Goal: Navigation & Orientation: Find specific page/section

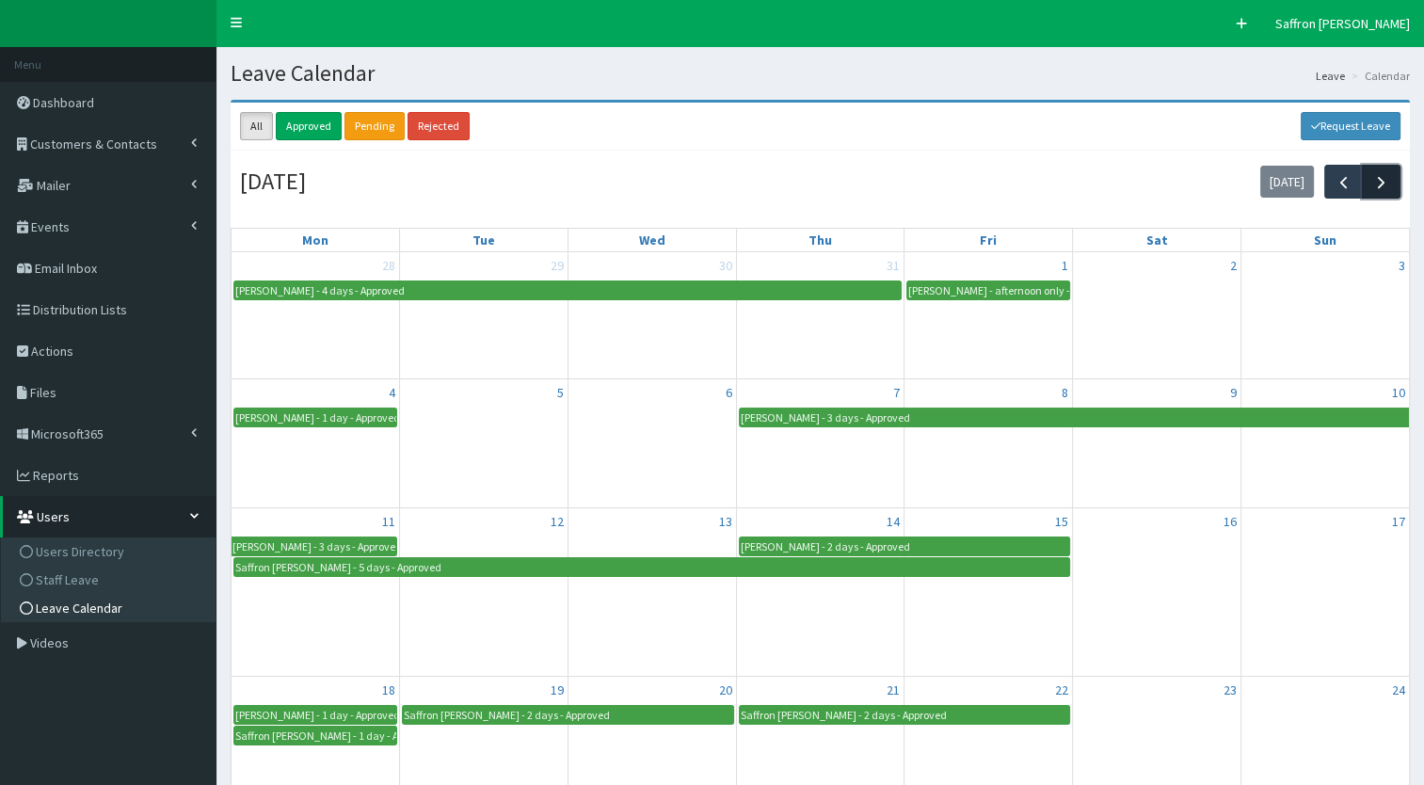
click at [1378, 183] on span "button" at bounding box center [1381, 182] width 20 height 20
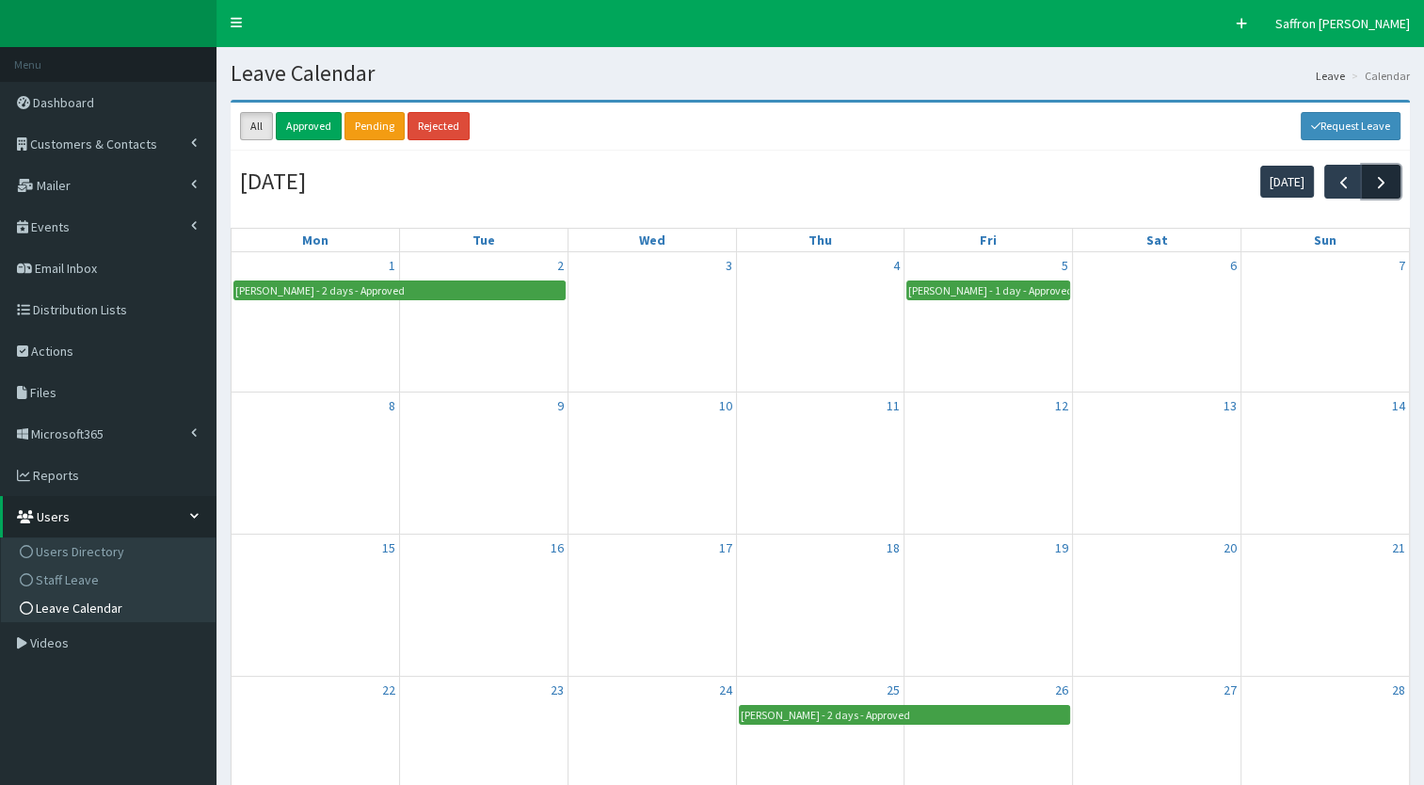
click at [1378, 183] on span "button" at bounding box center [1381, 182] width 20 height 20
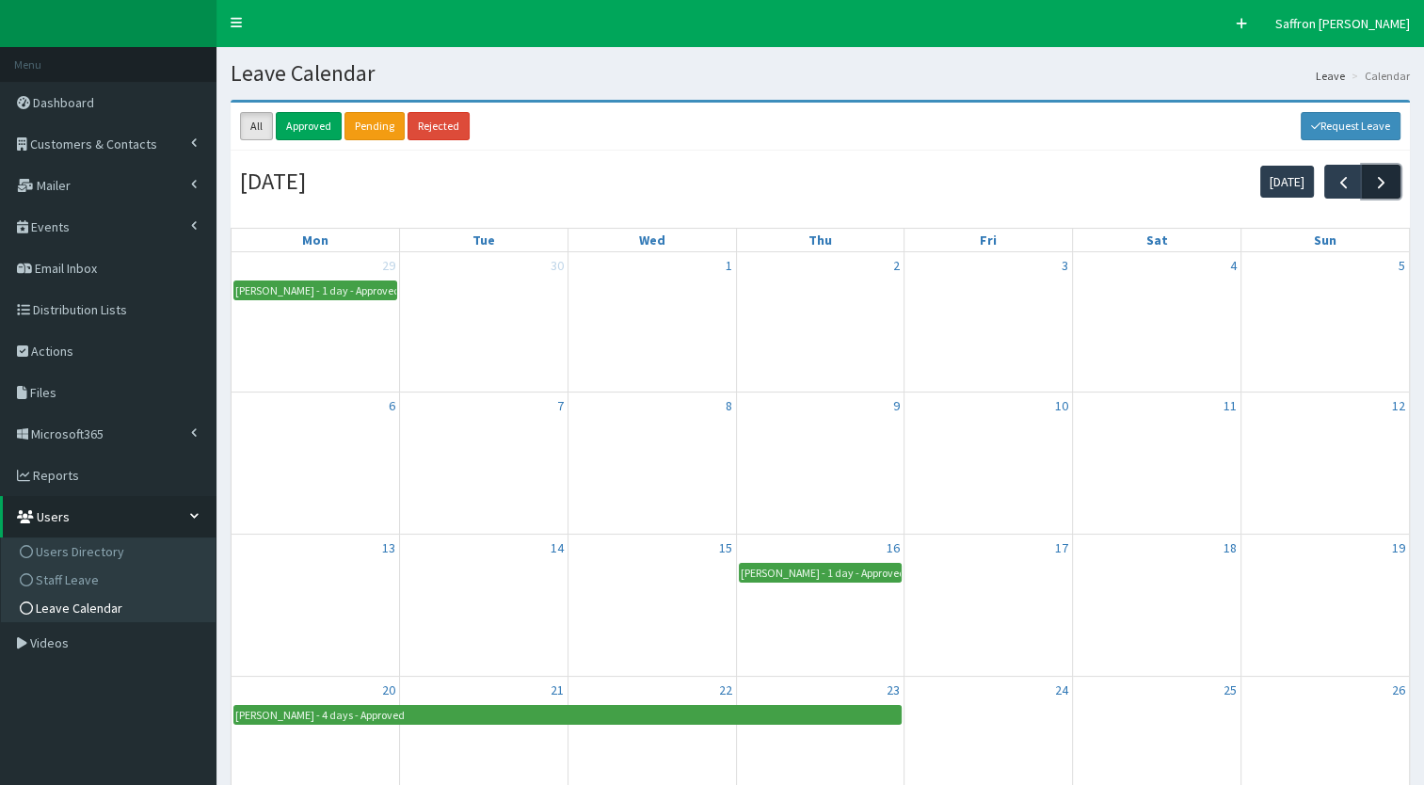
click at [1378, 183] on span "button" at bounding box center [1381, 182] width 20 height 20
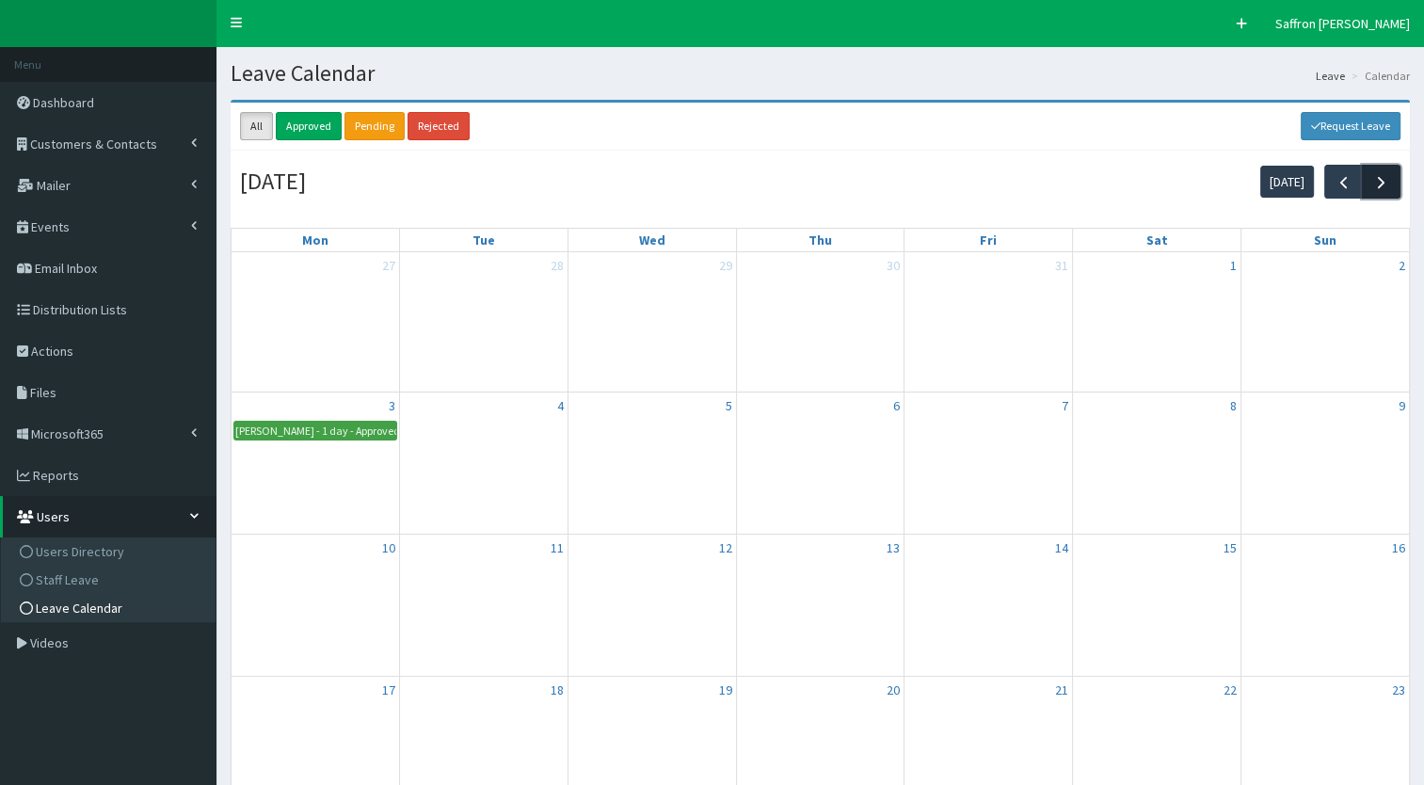
click at [1378, 183] on span "button" at bounding box center [1381, 182] width 20 height 20
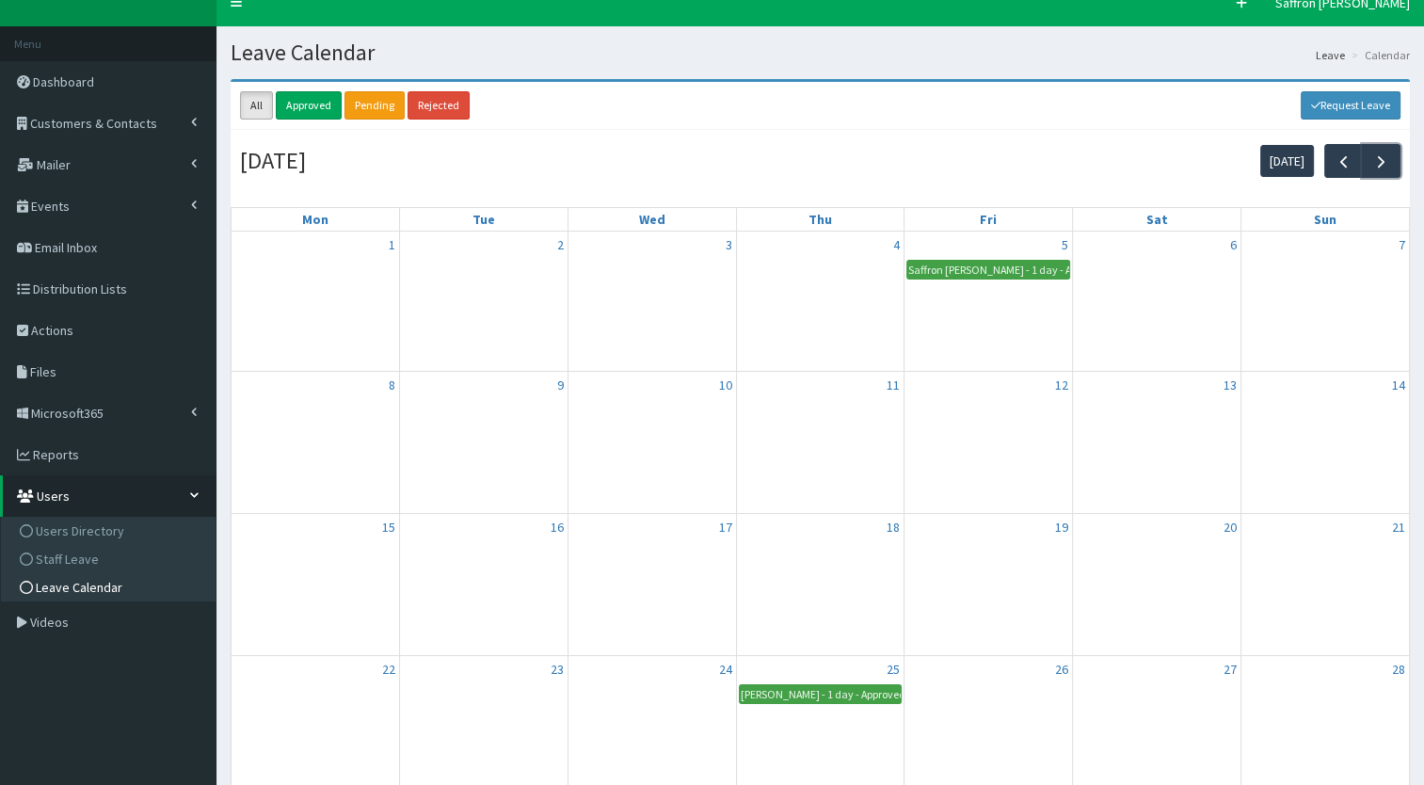
scroll to position [19, 0]
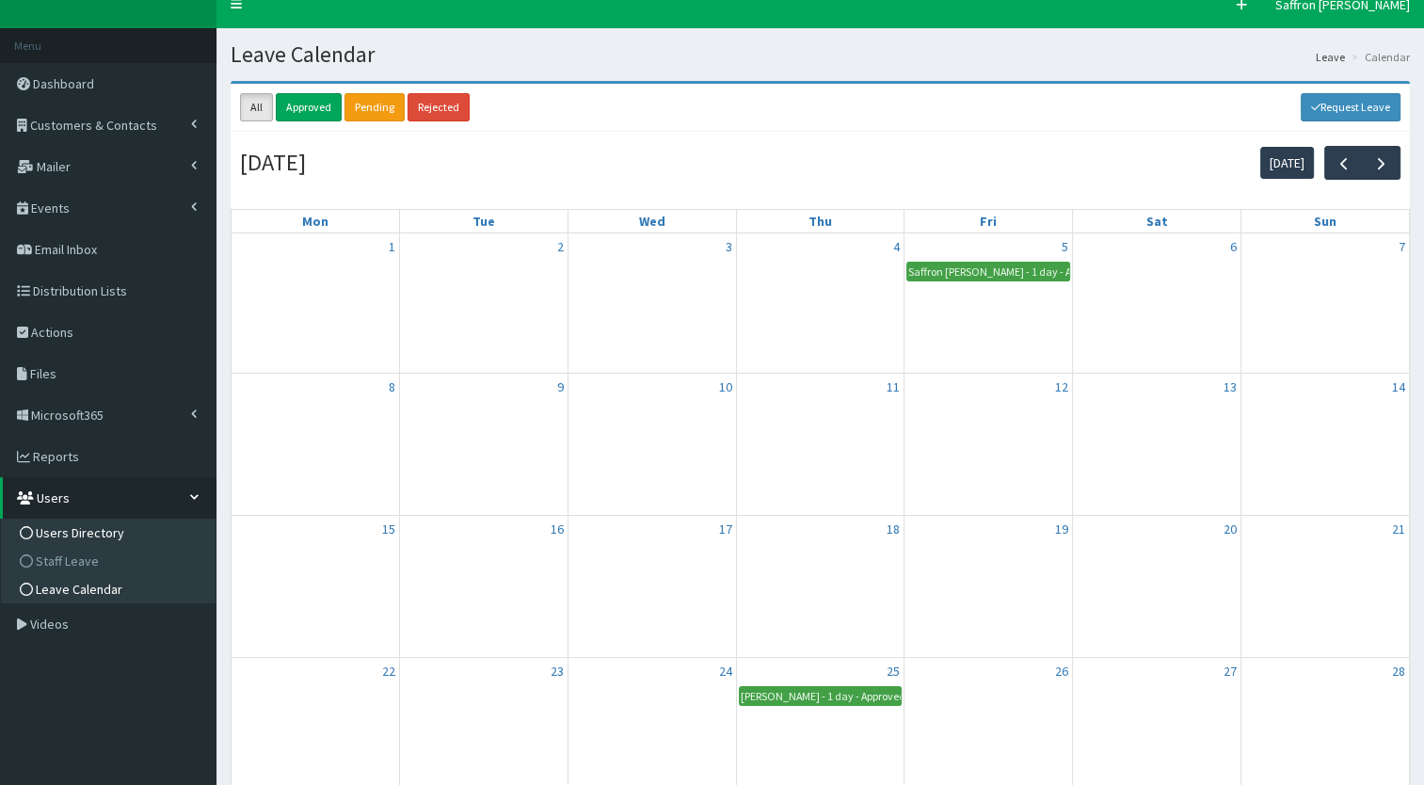
click at [111, 526] on span "Users Directory" at bounding box center [80, 532] width 88 height 17
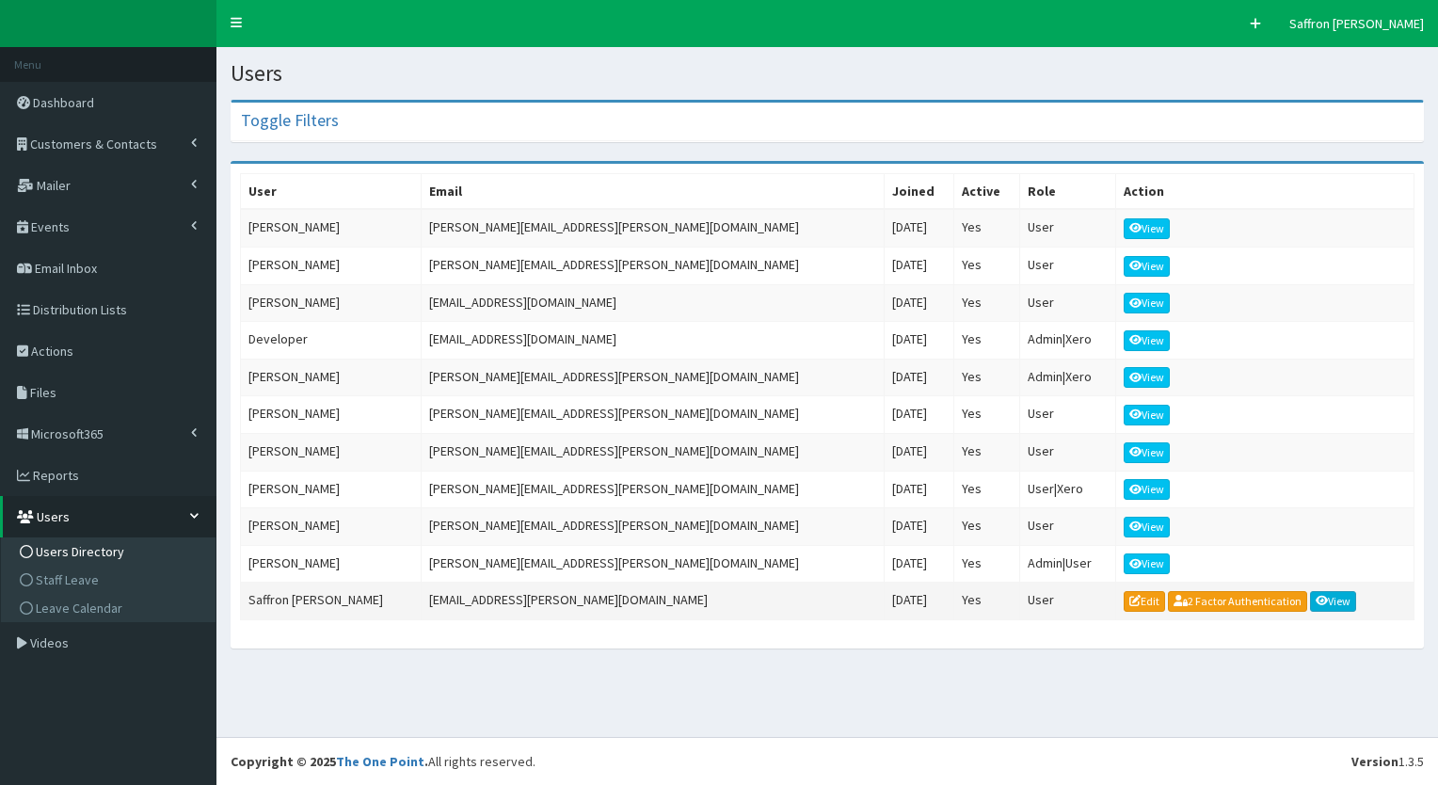
click at [1310, 591] on link "View" at bounding box center [1333, 601] width 47 height 21
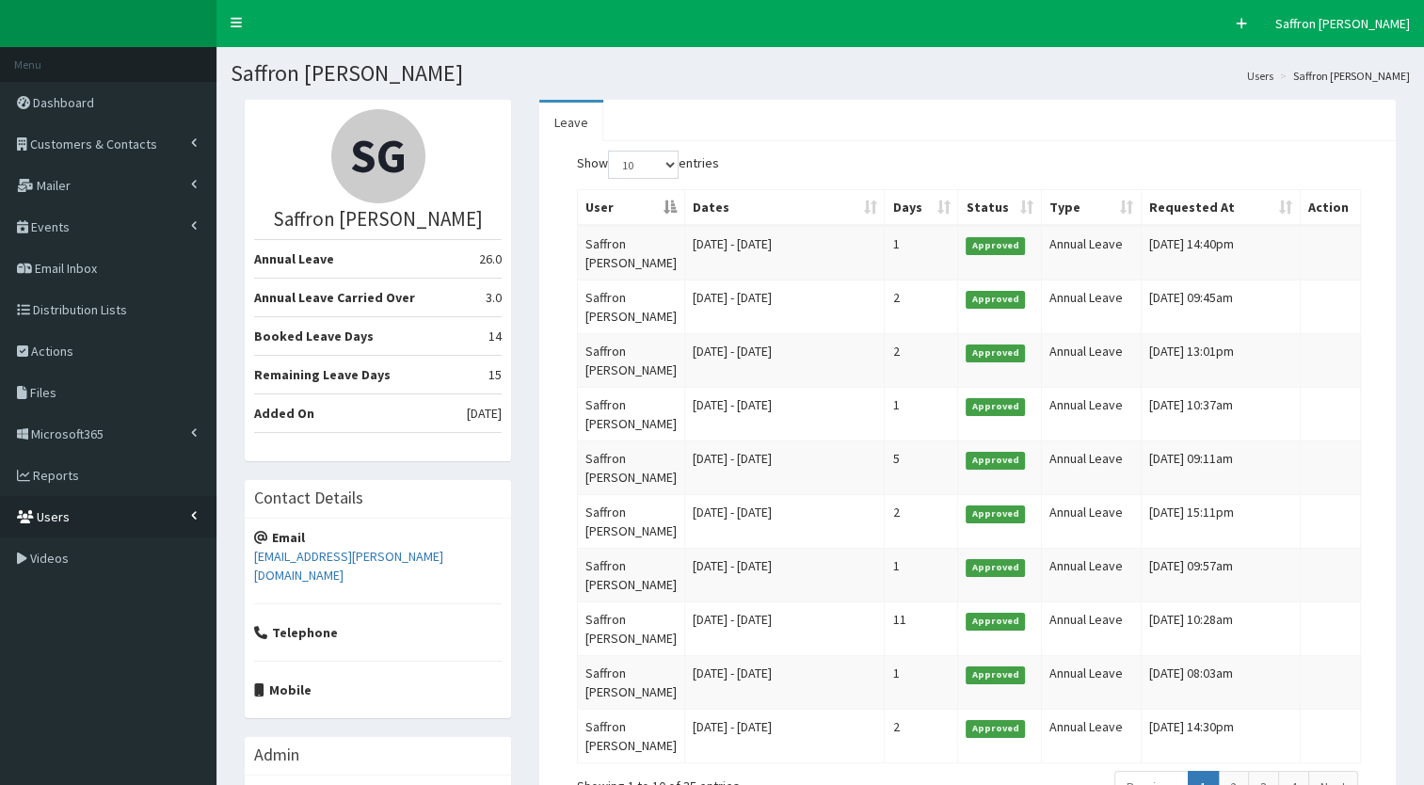
click at [194, 508] on link "Users" at bounding box center [108, 516] width 216 height 41
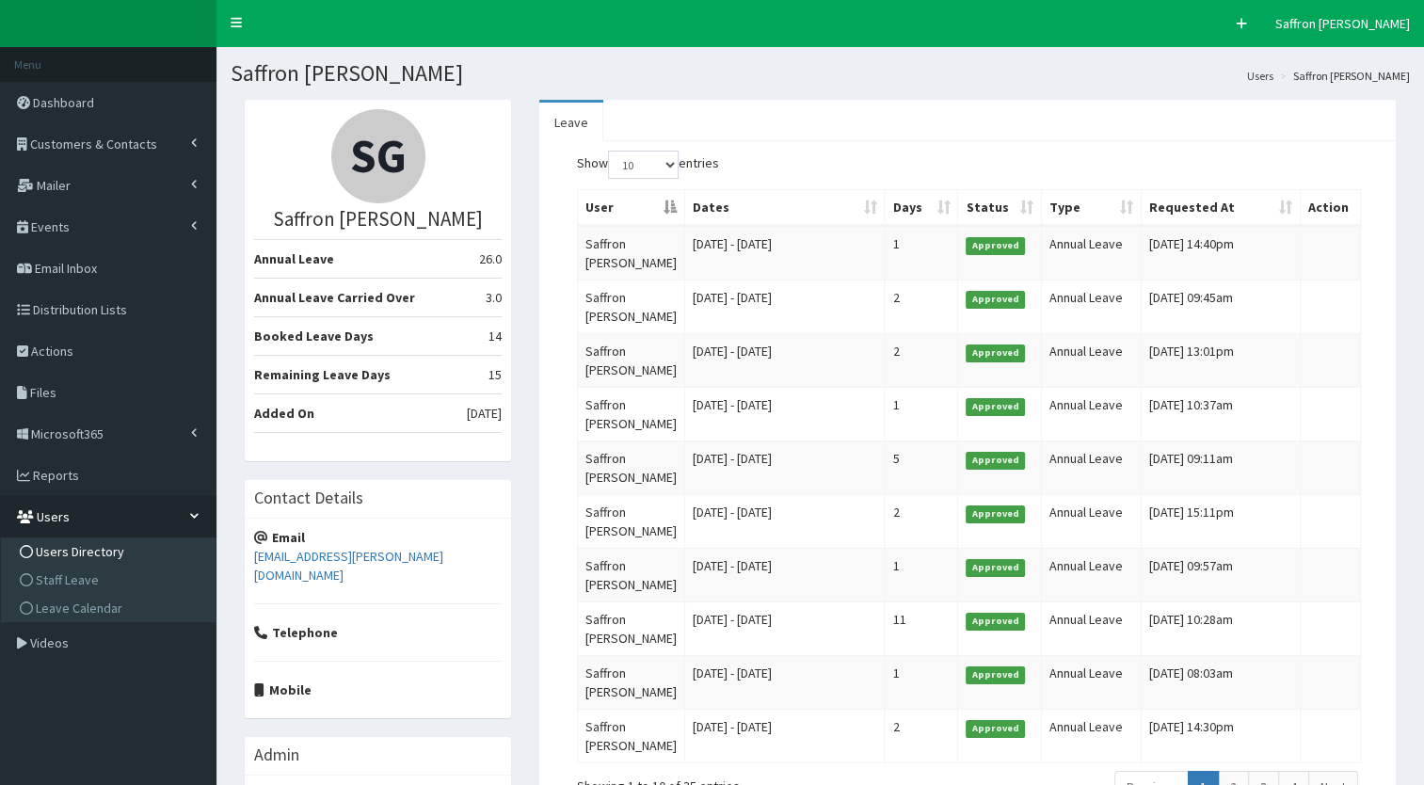
click at [102, 546] on span "Users Directory" at bounding box center [80, 551] width 88 height 17
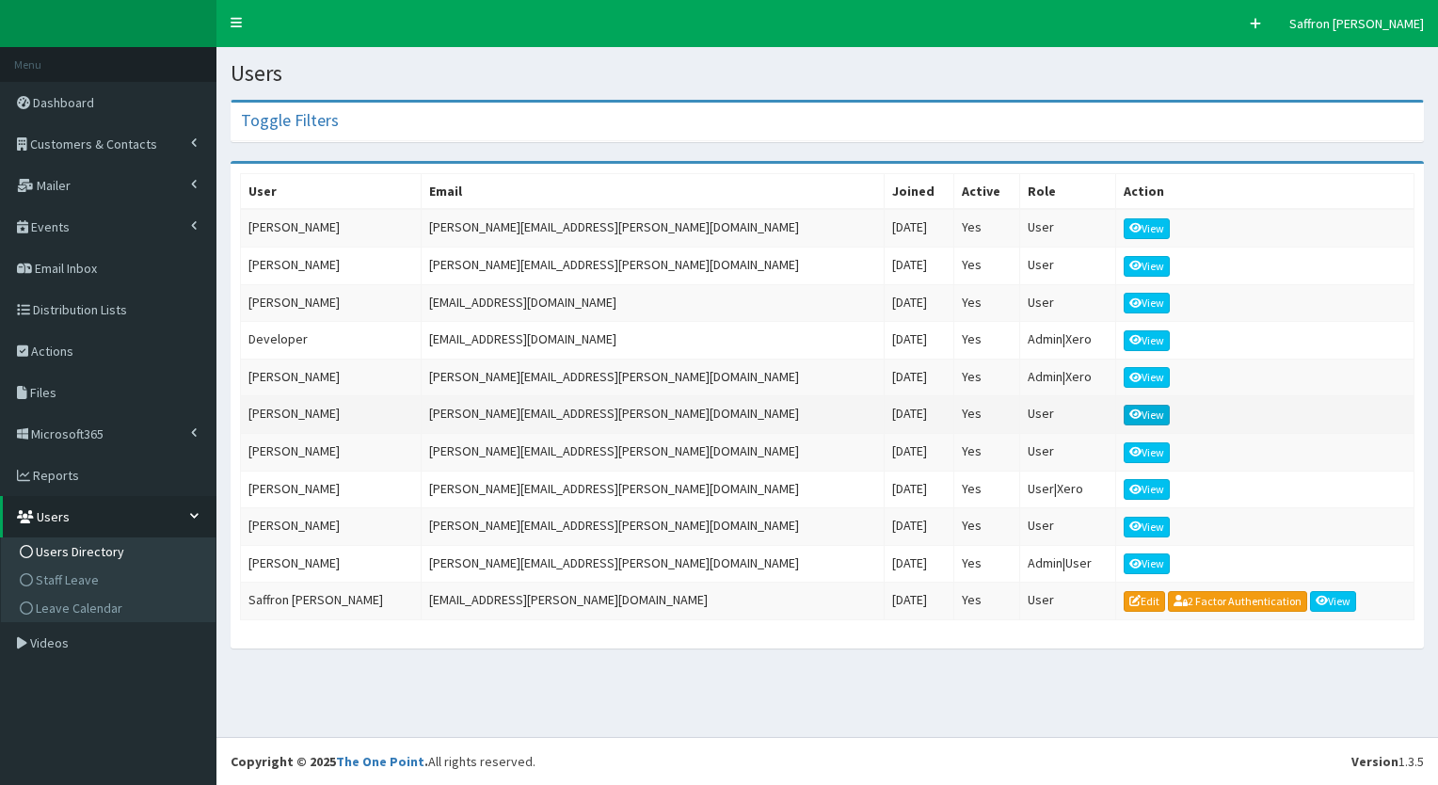
click at [1124, 405] on link "View" at bounding box center [1147, 415] width 47 height 21
click at [1124, 517] on link "View" at bounding box center [1147, 527] width 47 height 21
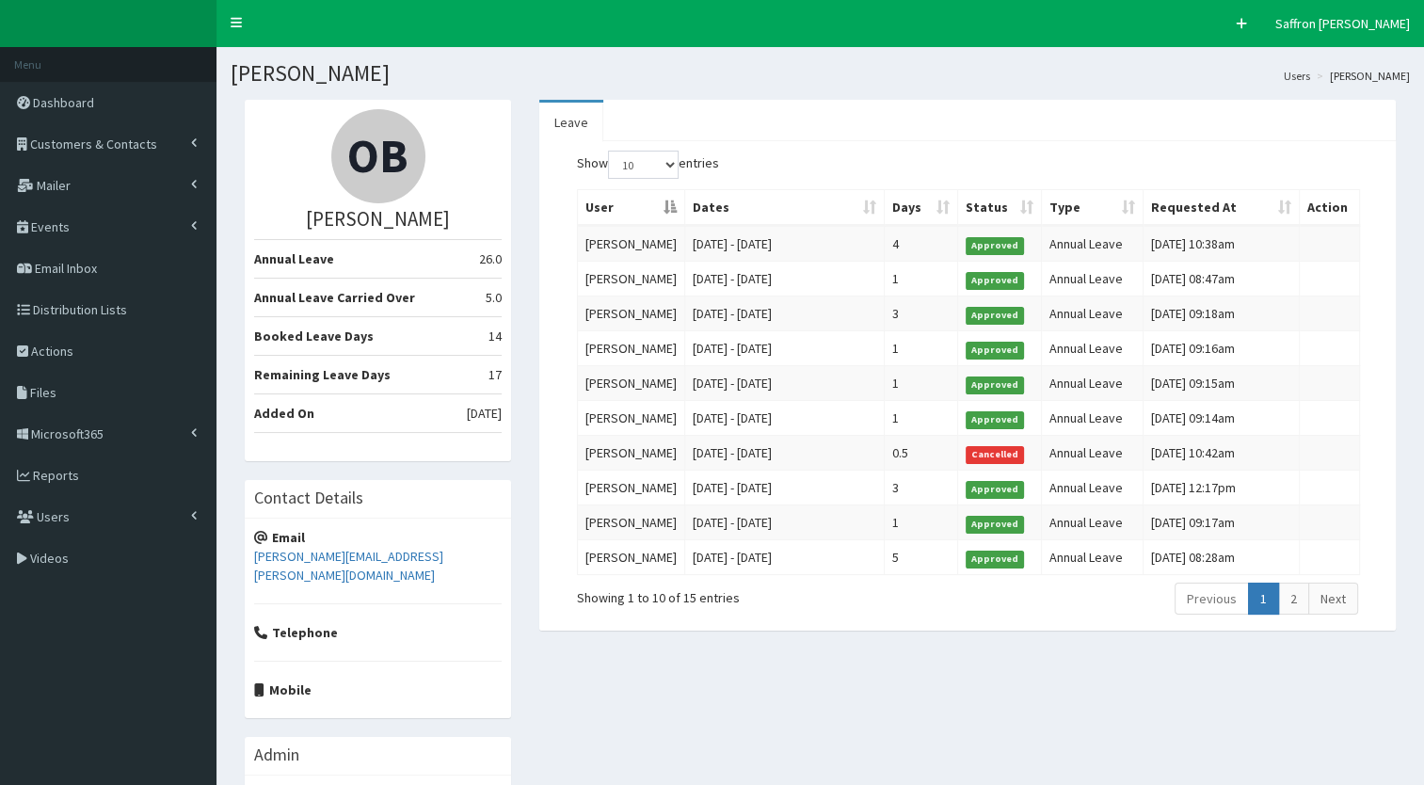
drag, startPoint x: 68, startPoint y: 0, endPoint x: 221, endPoint y: 480, distance: 503.9
click at [221, 480] on section "OB [PERSON_NAME] Annual Leave 26.0 Annual Leave Carried Over 5.0 Booked Leave D…" at bounding box center [819, 480] width 1207 height 789
click at [157, 520] on link "Users" at bounding box center [108, 516] width 216 height 41
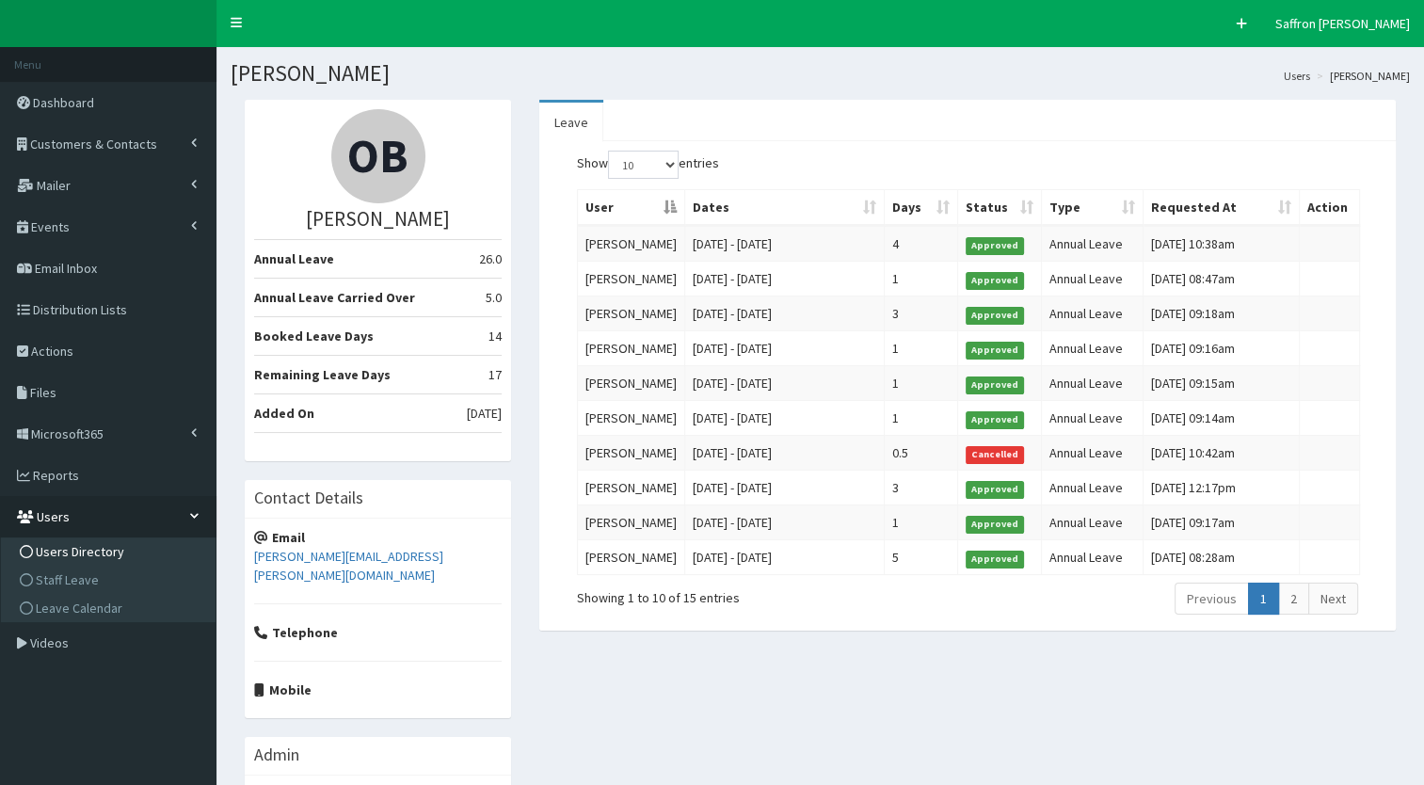
click at [117, 545] on span "Users Directory" at bounding box center [80, 551] width 88 height 17
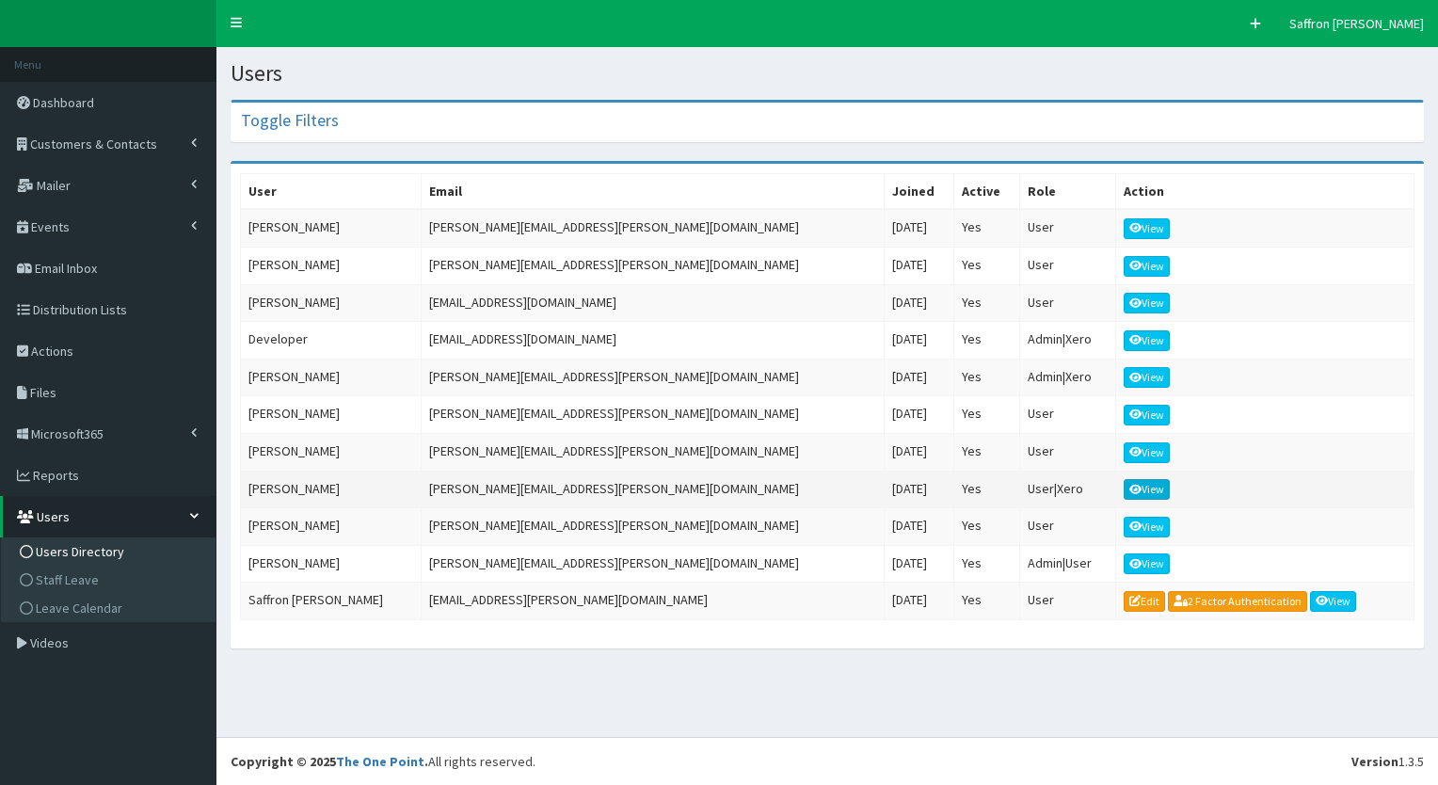
click at [1124, 484] on link "View" at bounding box center [1147, 489] width 47 height 21
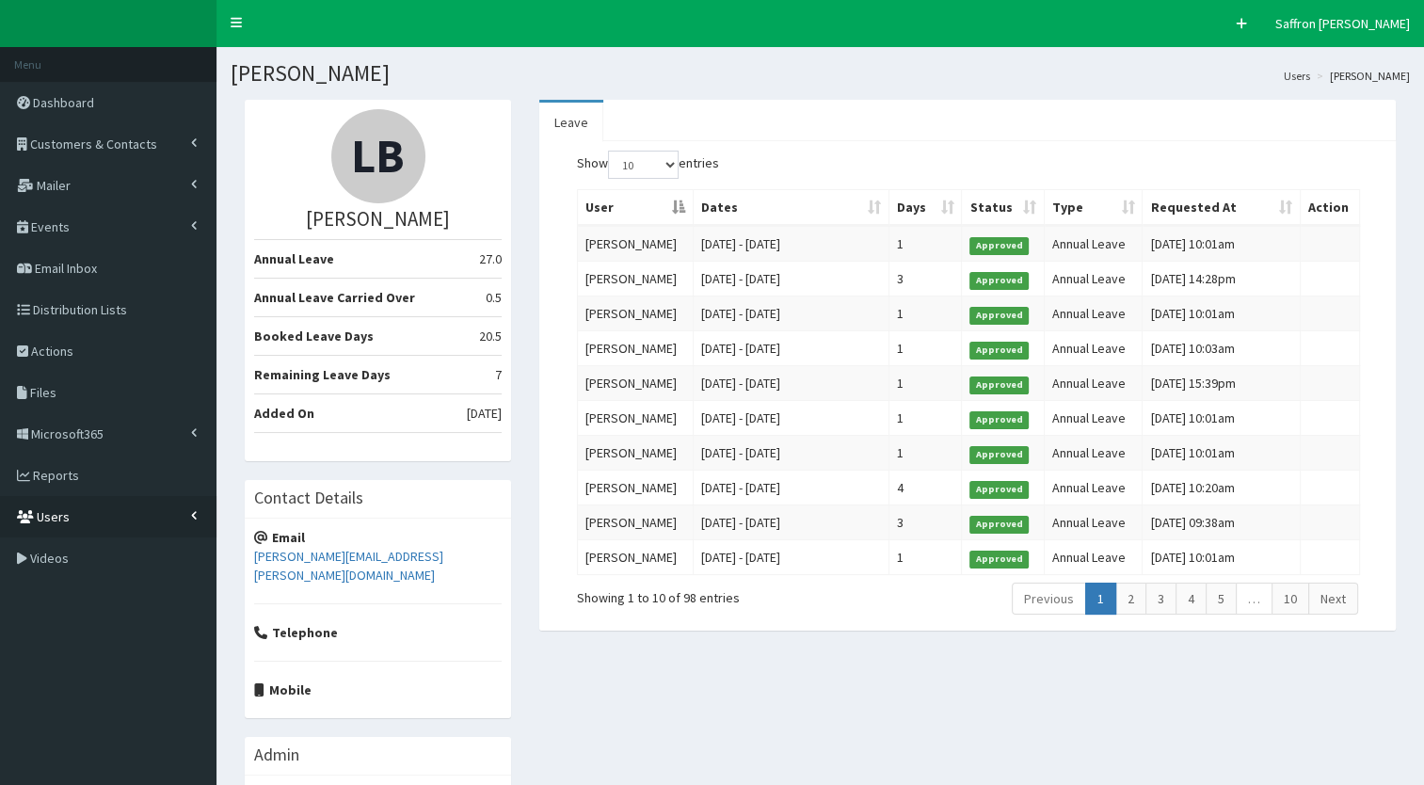
click at [137, 527] on link "Users" at bounding box center [108, 516] width 216 height 41
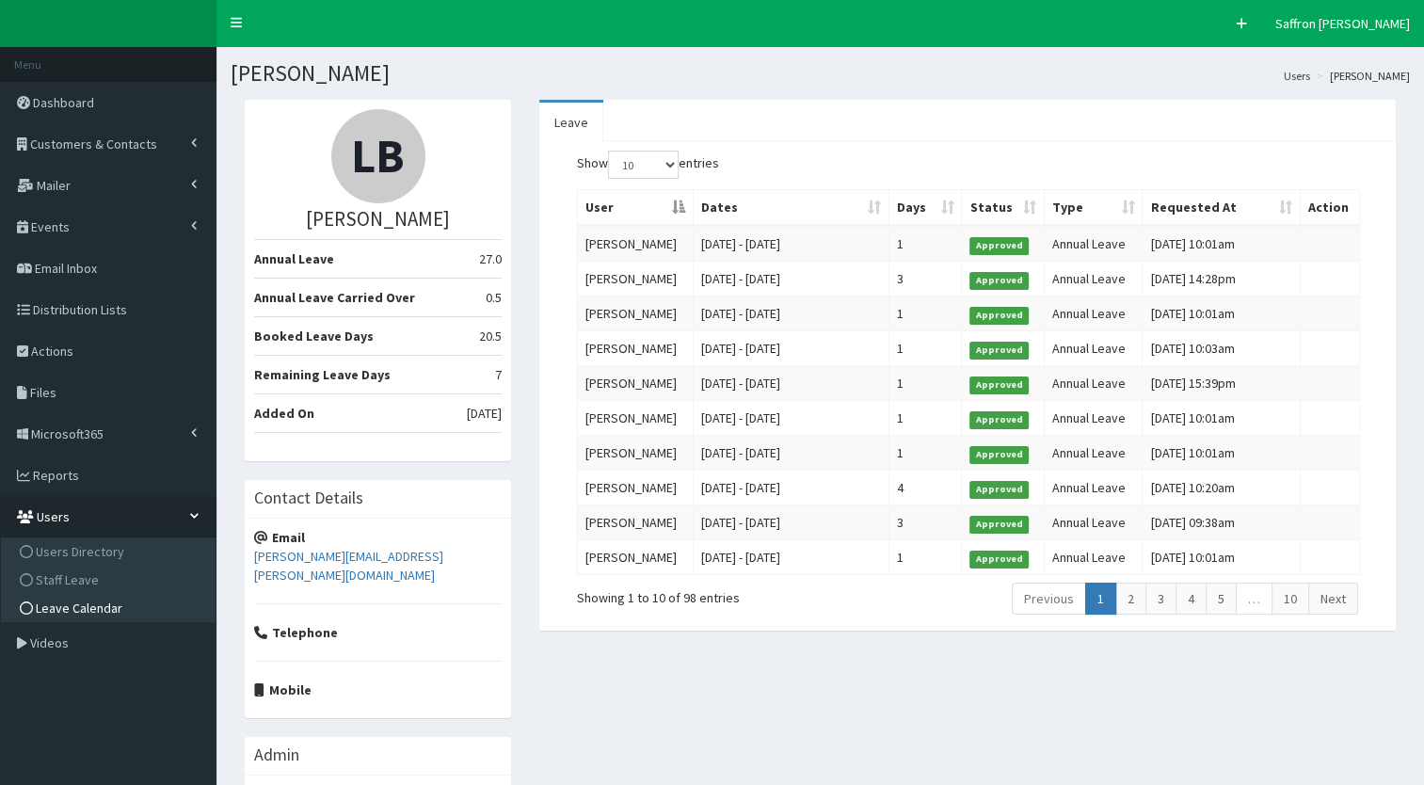
click at [92, 604] on span "Leave Calendar" at bounding box center [79, 607] width 87 height 17
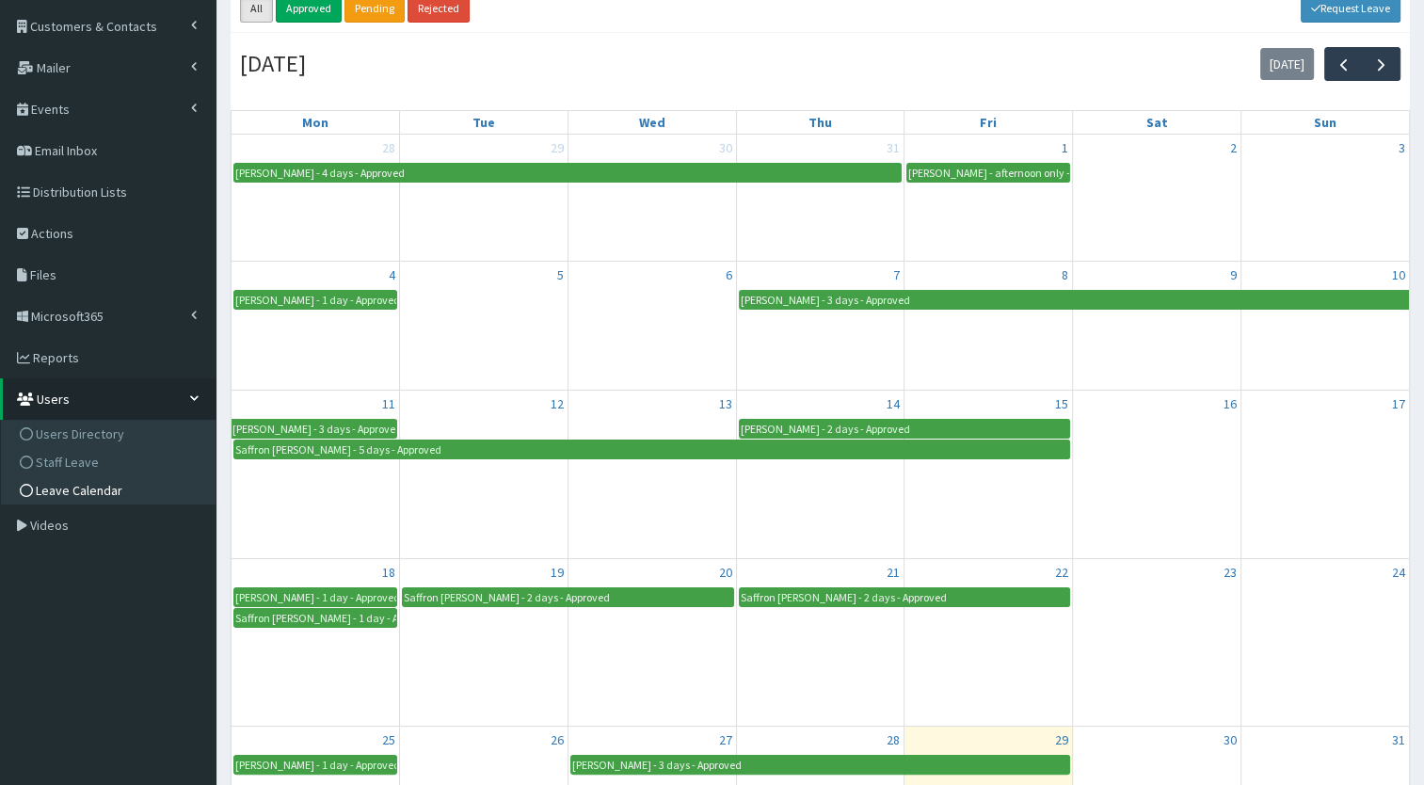
scroll to position [113, 0]
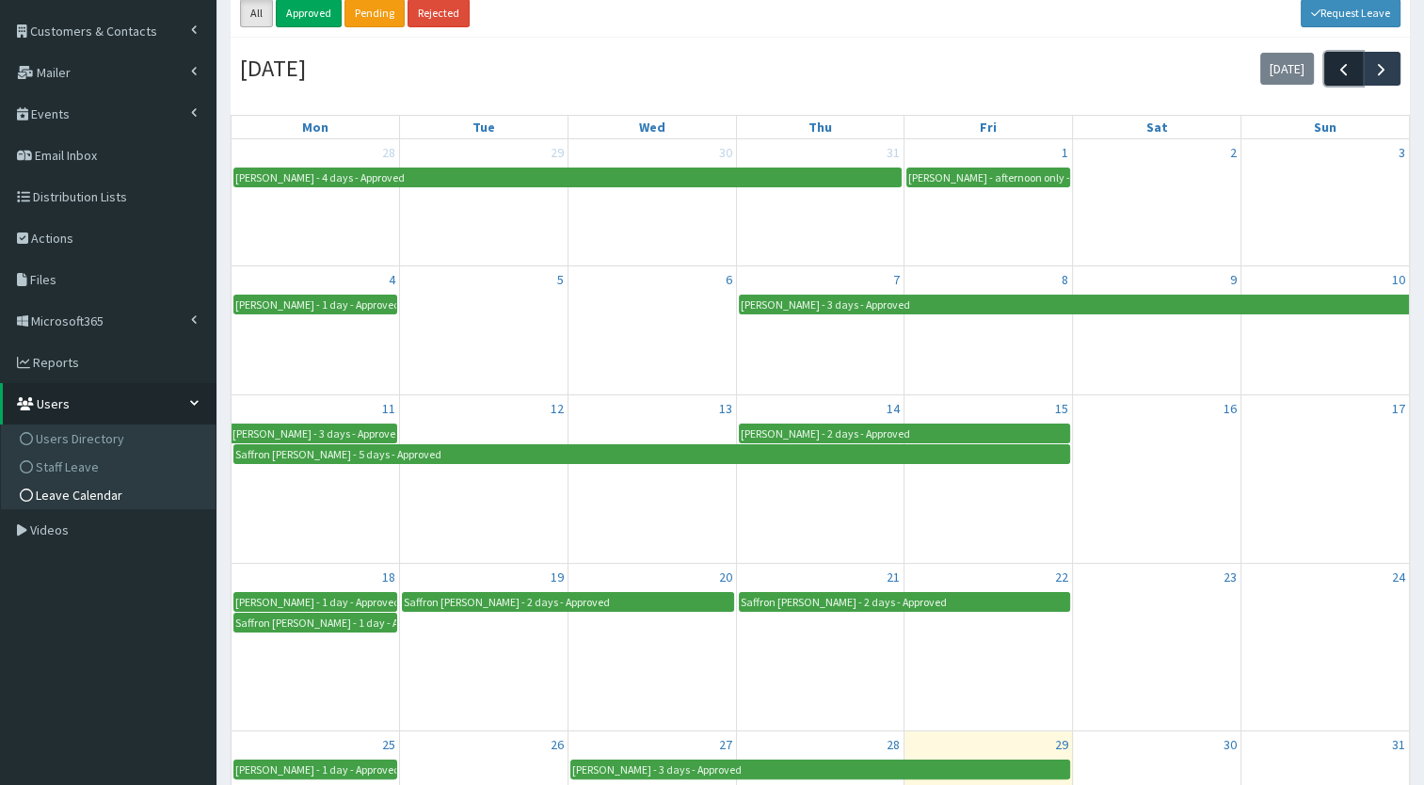
click at [1338, 61] on span "button" at bounding box center [1343, 69] width 20 height 20
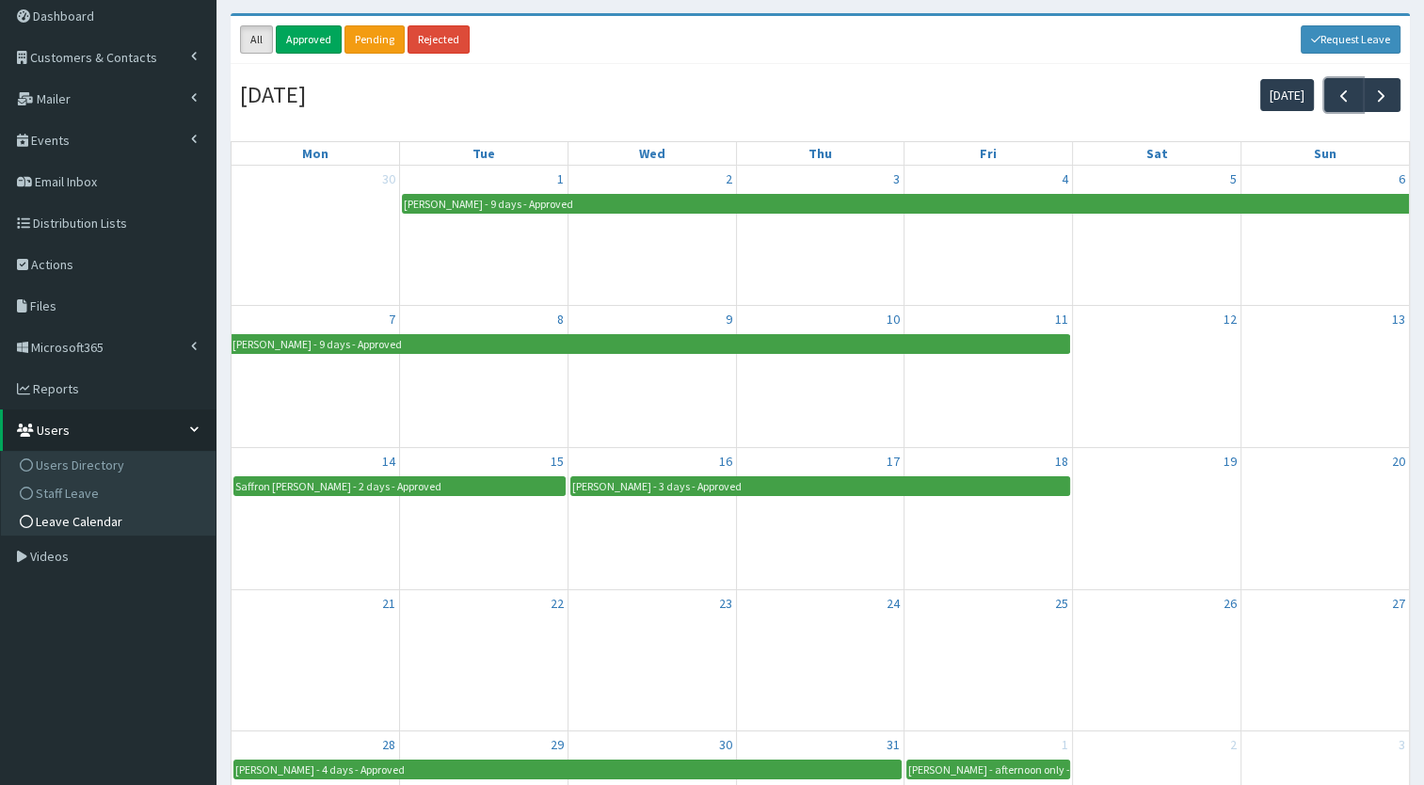
scroll to position [83, 0]
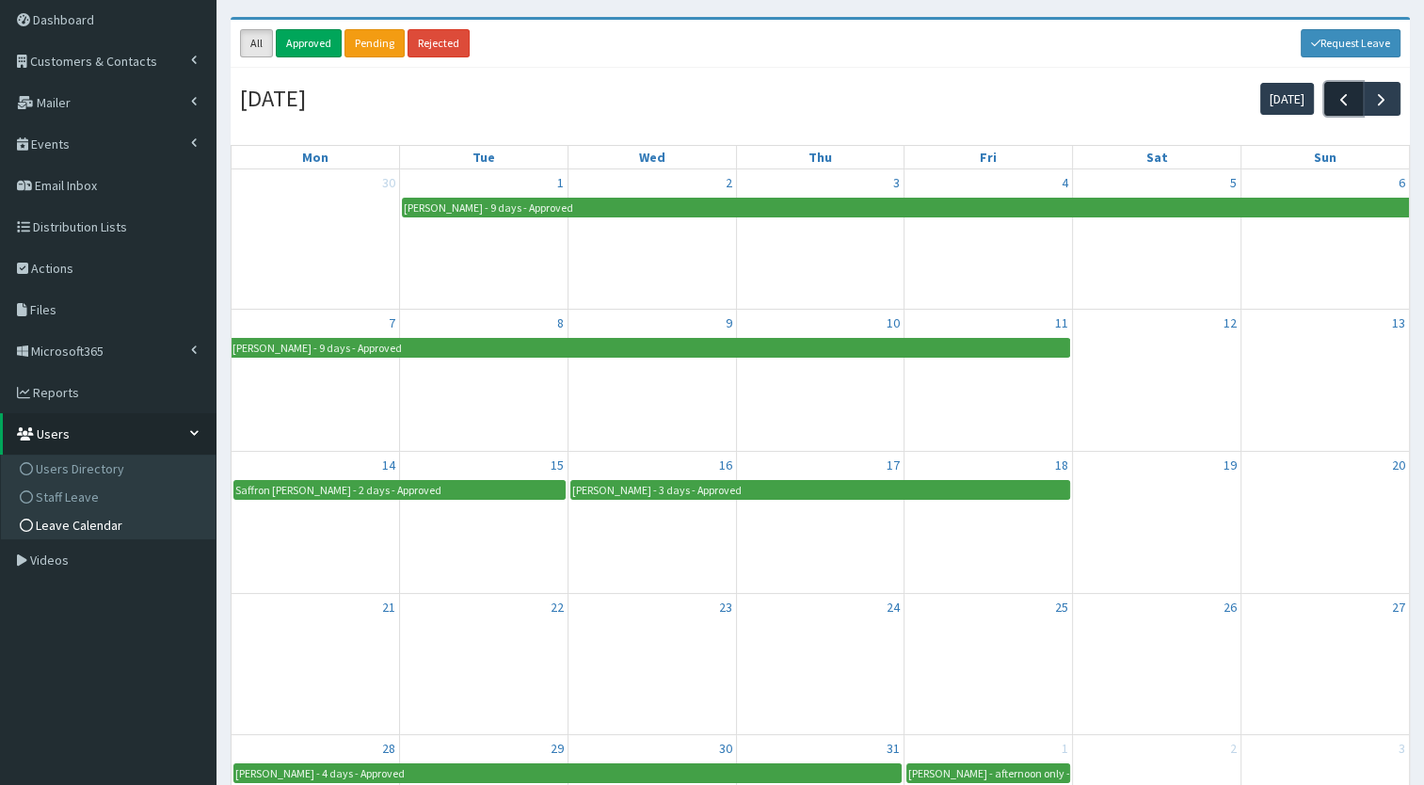
click at [1345, 98] on span "button" at bounding box center [1343, 99] width 20 height 20
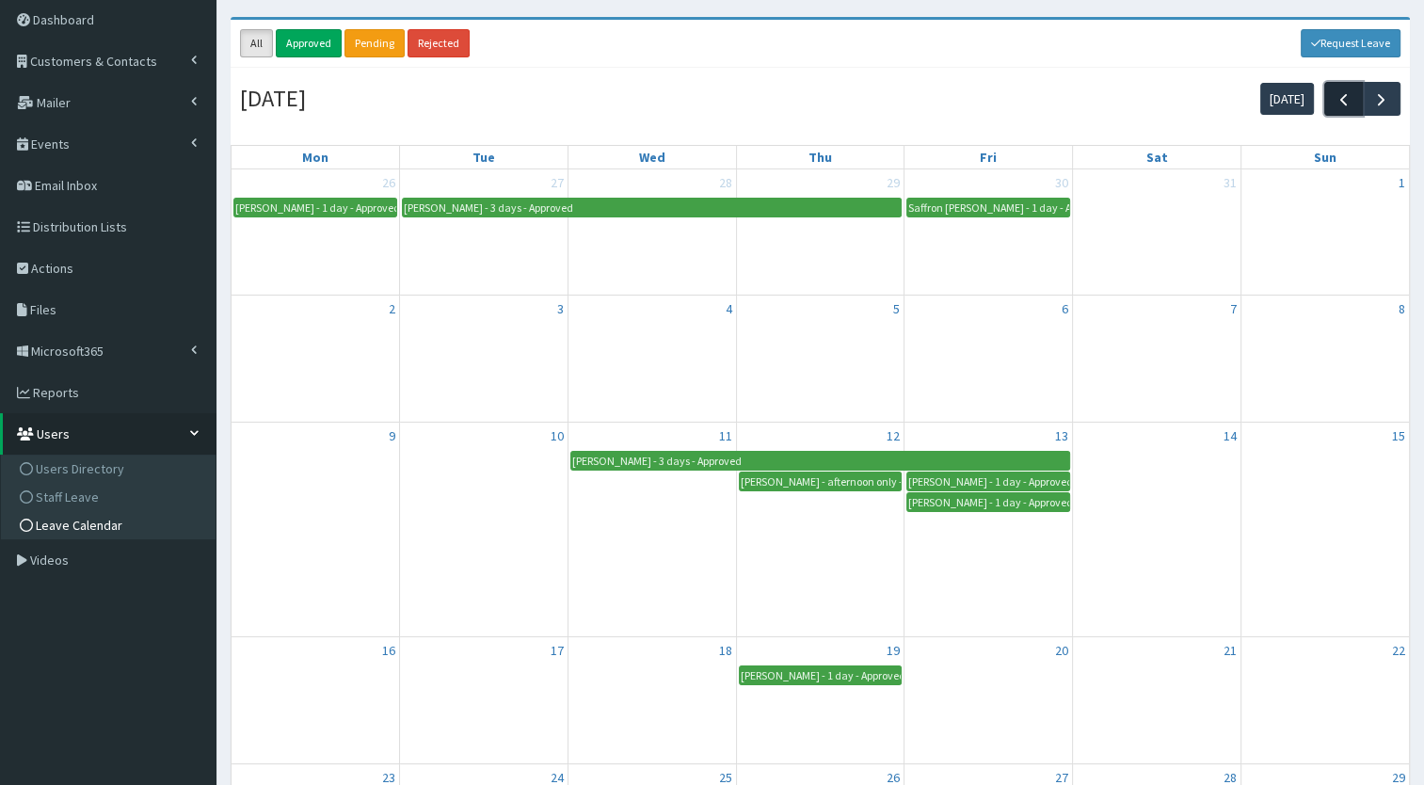
click at [1345, 98] on span "button" at bounding box center [1343, 99] width 20 height 20
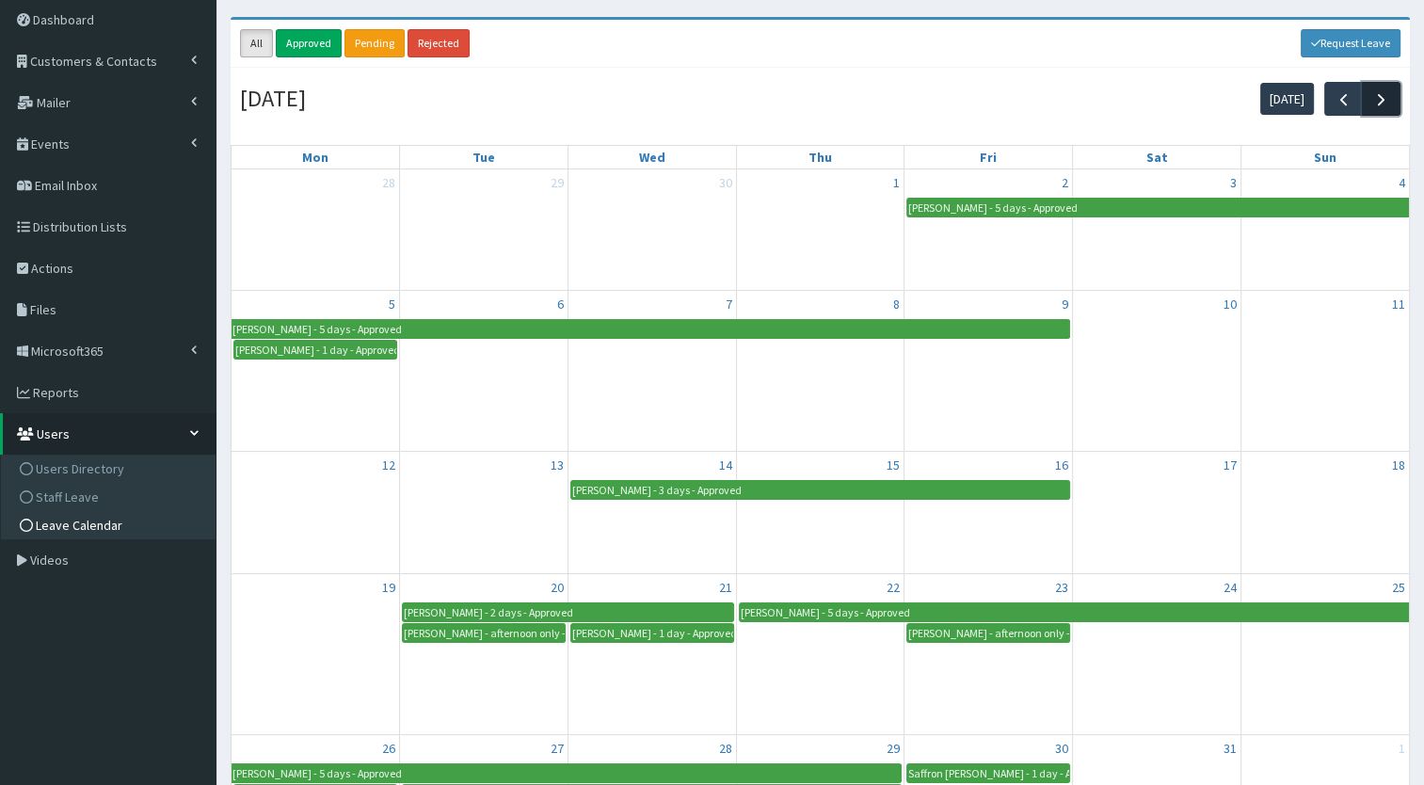
click at [1377, 104] on span "button" at bounding box center [1381, 99] width 20 height 20
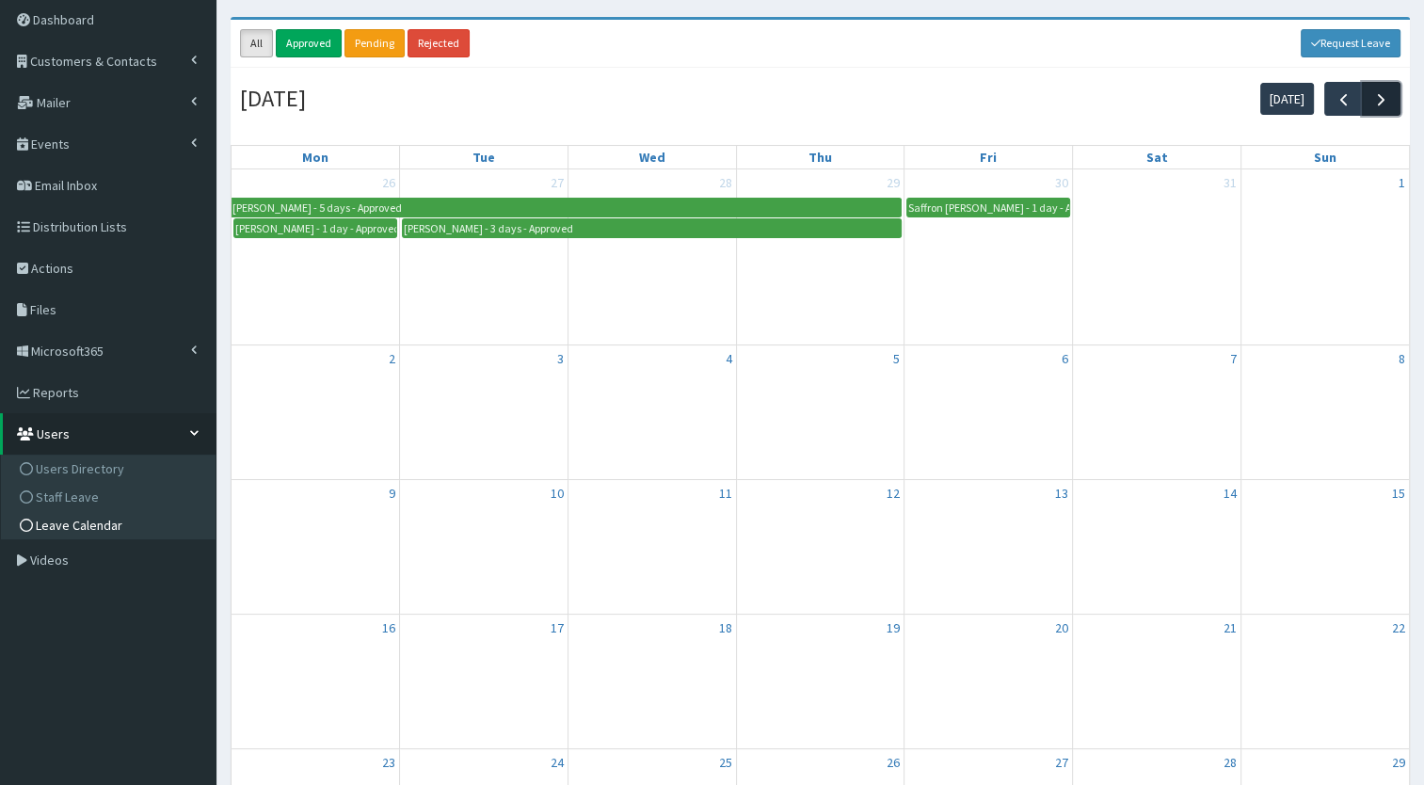
click at [1377, 104] on span "button" at bounding box center [1381, 99] width 20 height 20
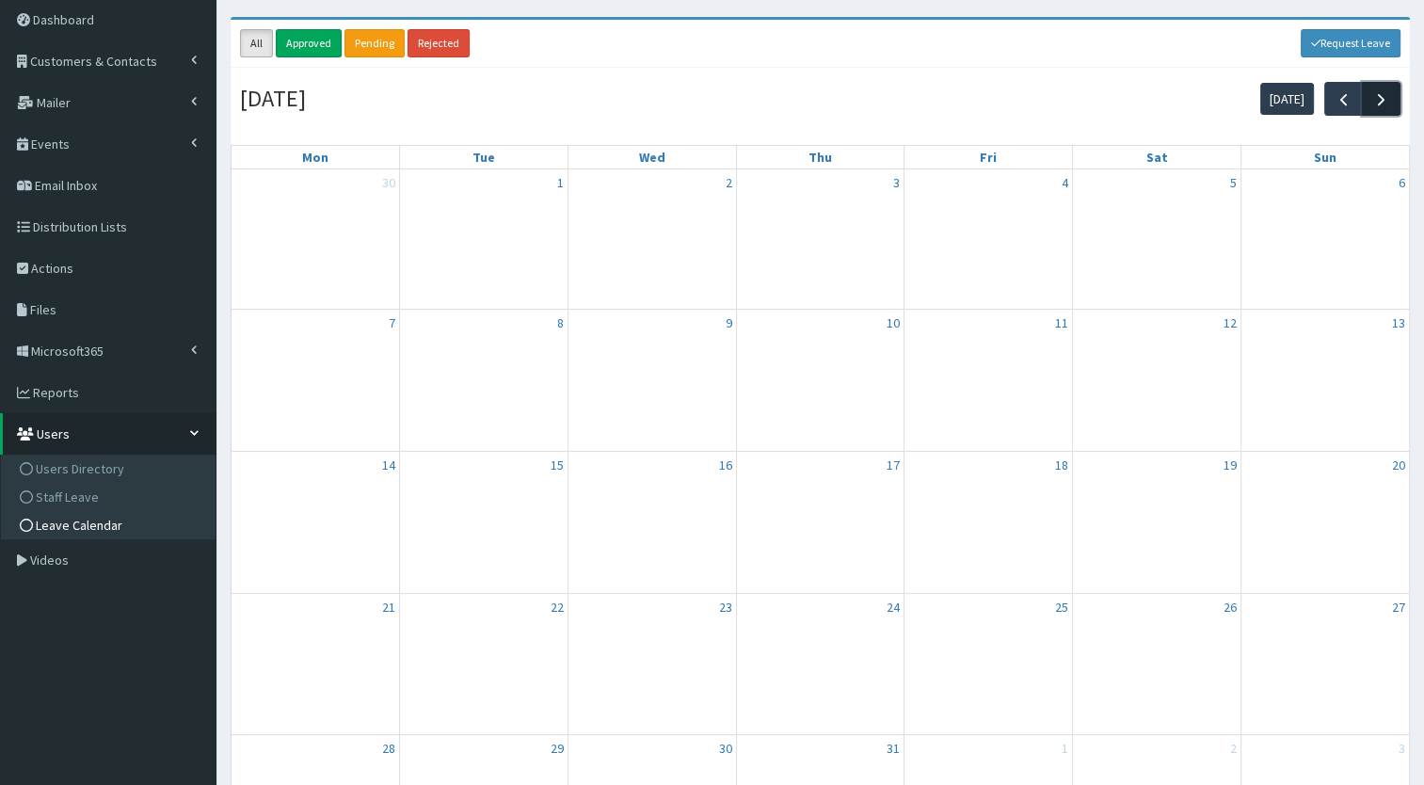
click at [1377, 104] on span "button" at bounding box center [1381, 99] width 20 height 20
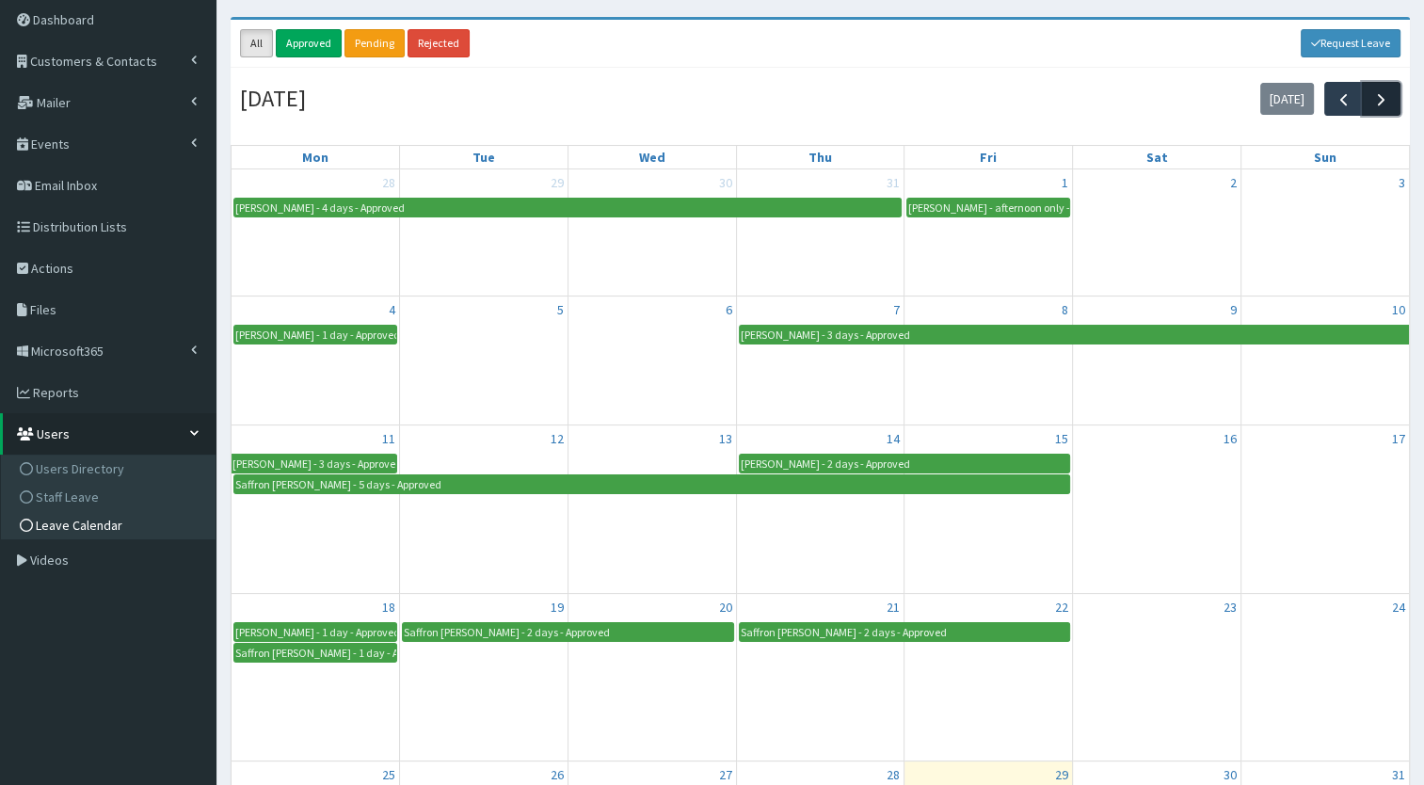
click at [1377, 104] on span "button" at bounding box center [1381, 99] width 20 height 20
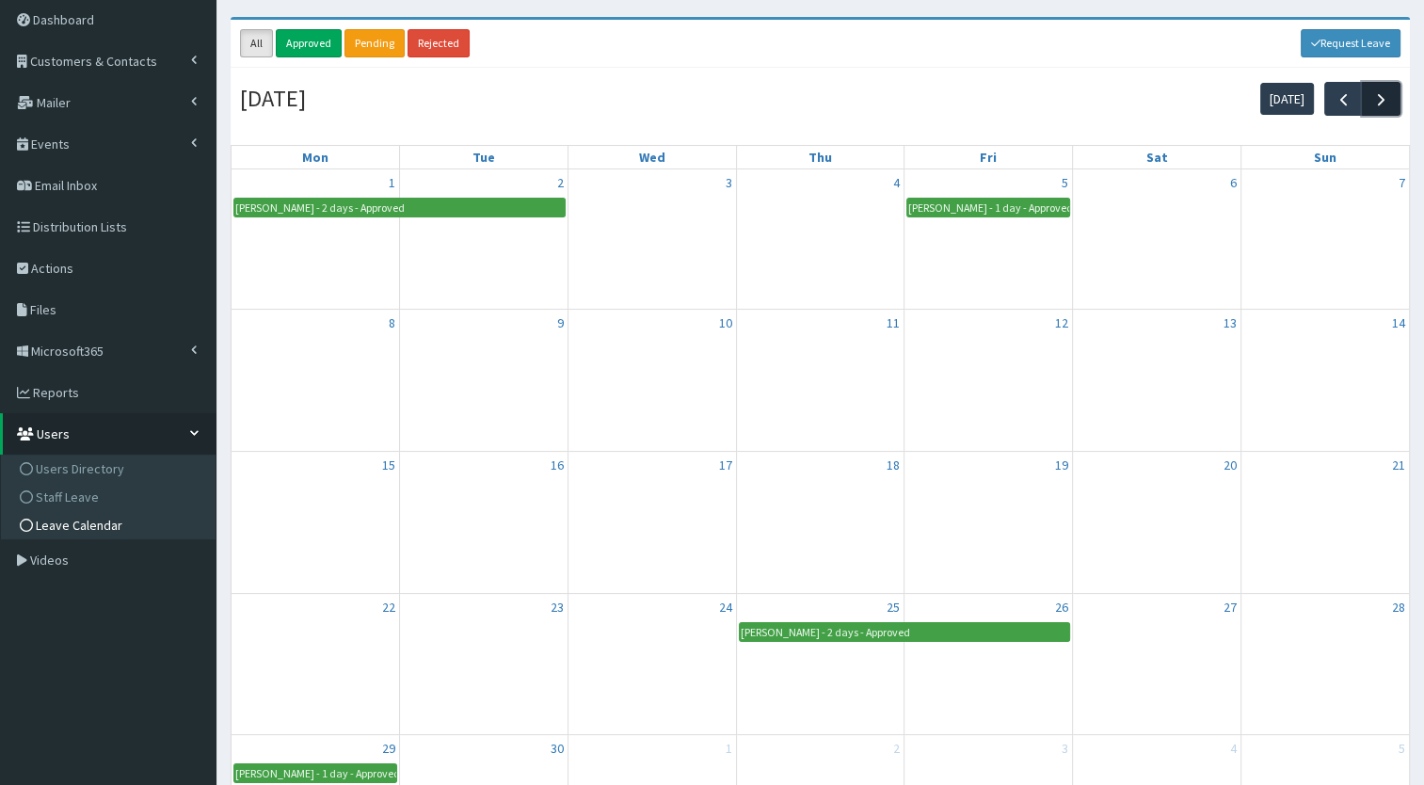
click at [1377, 104] on span "button" at bounding box center [1381, 99] width 20 height 20
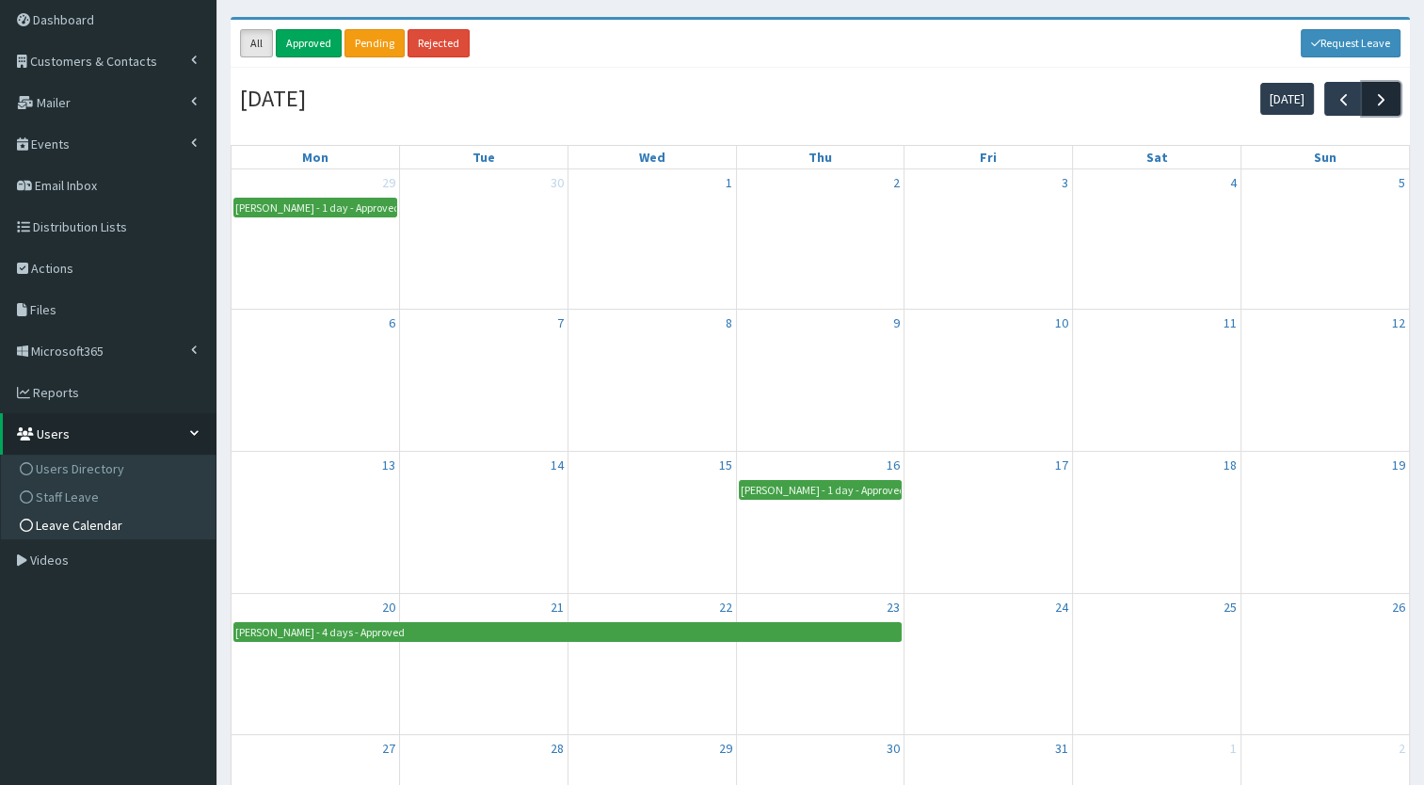
click at [1377, 104] on span "button" at bounding box center [1381, 99] width 20 height 20
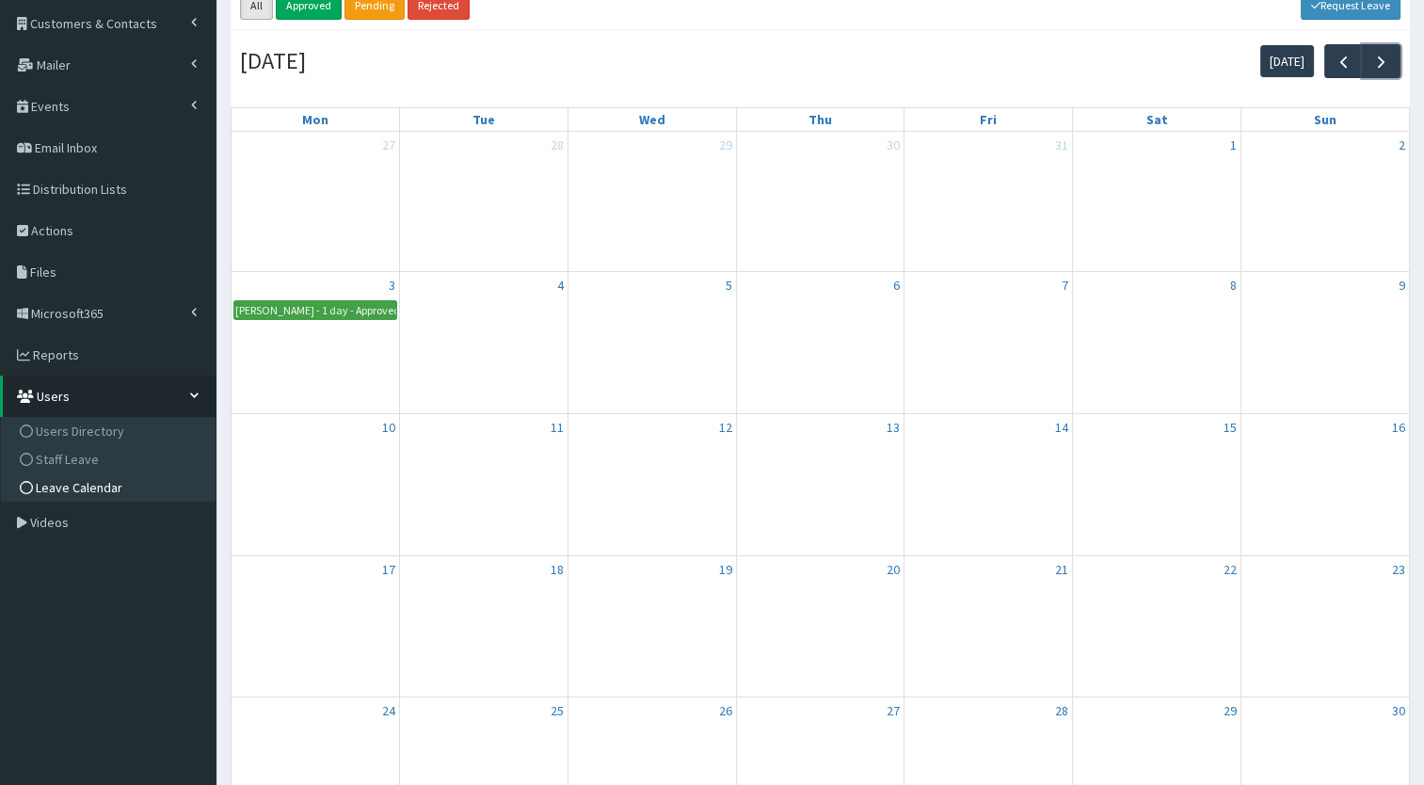
scroll to position [111, 0]
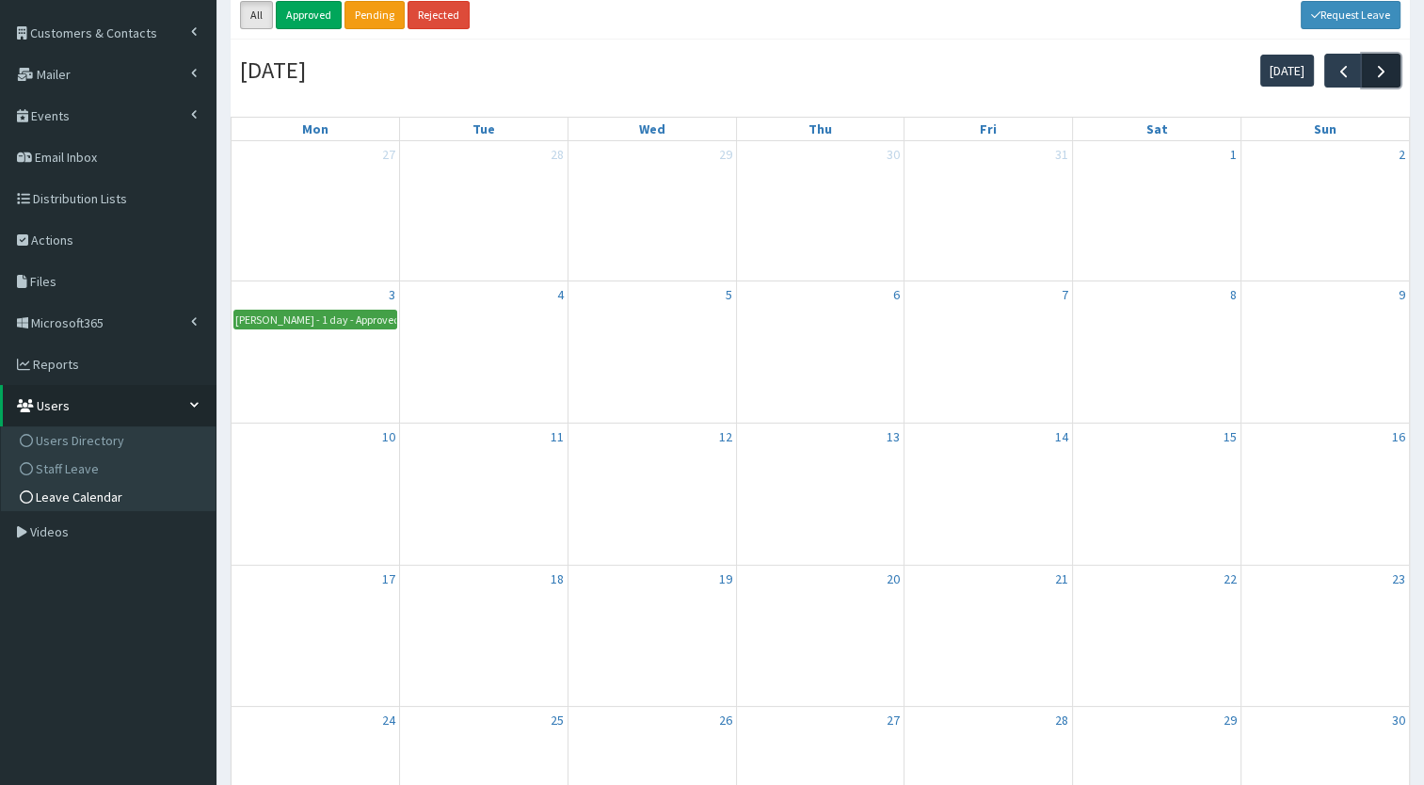
click at [1380, 81] on button "button" at bounding box center [1381, 70] width 39 height 33
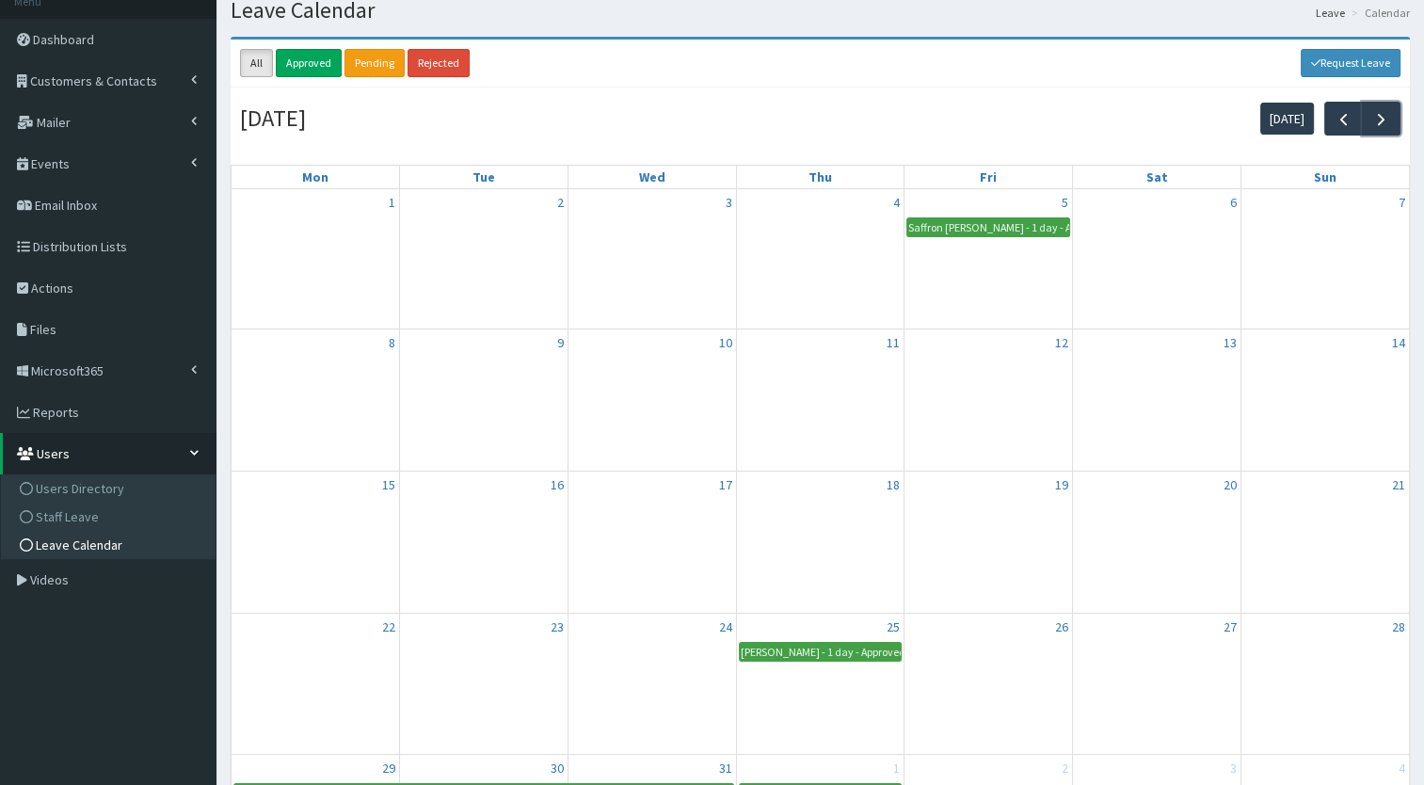
scroll to position [56, 0]
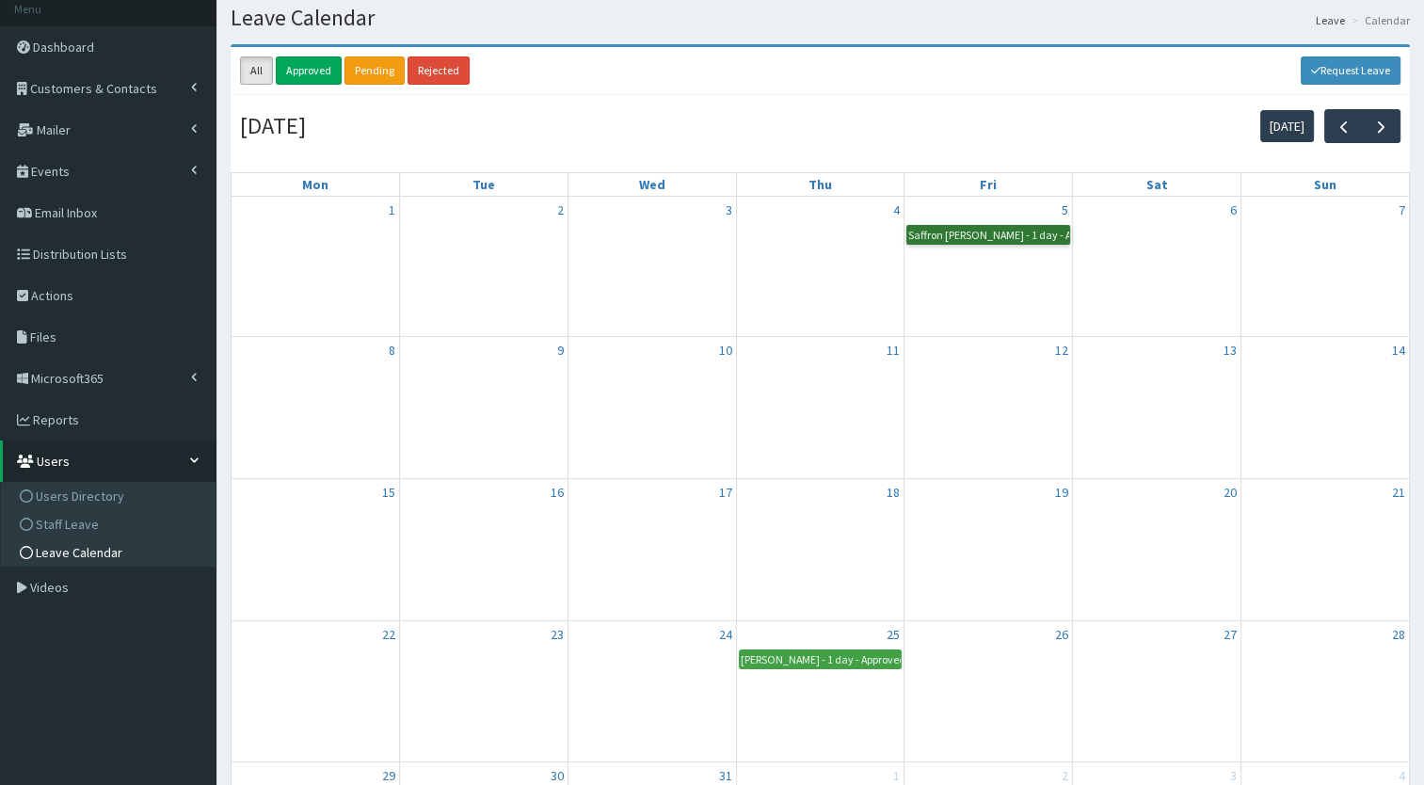
drag, startPoint x: 990, startPoint y: 233, endPoint x: 750, endPoint y: 283, distance: 245.1
click at [750, 283] on div "4" at bounding box center [821, 267] width 168 height 140
